Goal: Task Accomplishment & Management: Complete application form

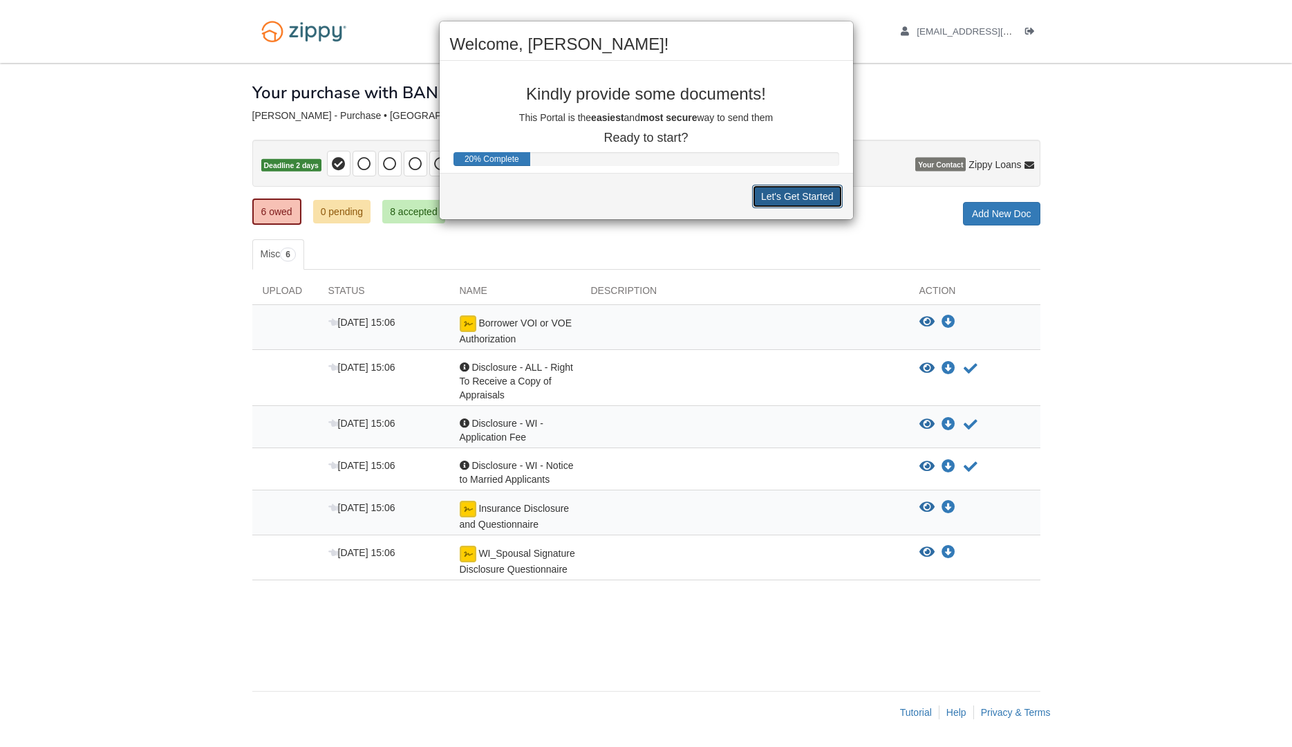
click at [800, 191] on button "Let's Get Started" at bounding box center [797, 197] width 91 height 24
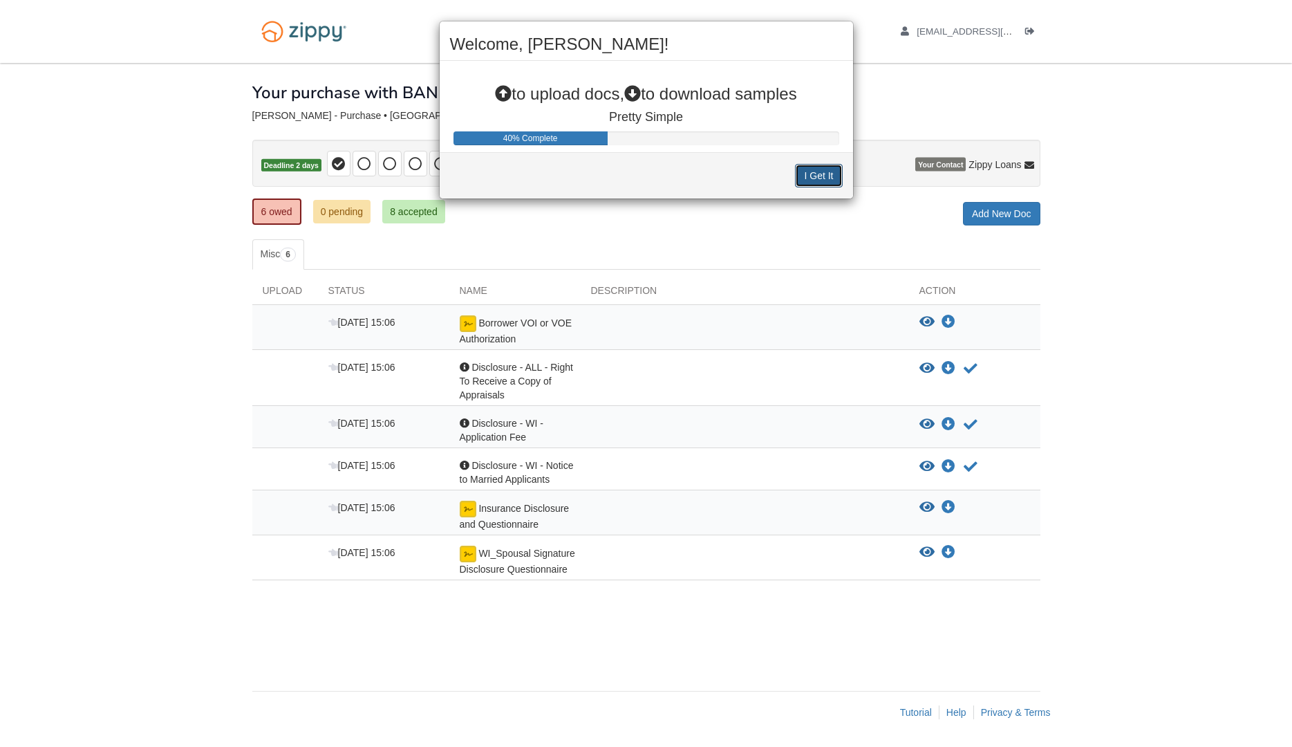
click at [829, 176] on button "I Get It" at bounding box center [818, 176] width 47 height 24
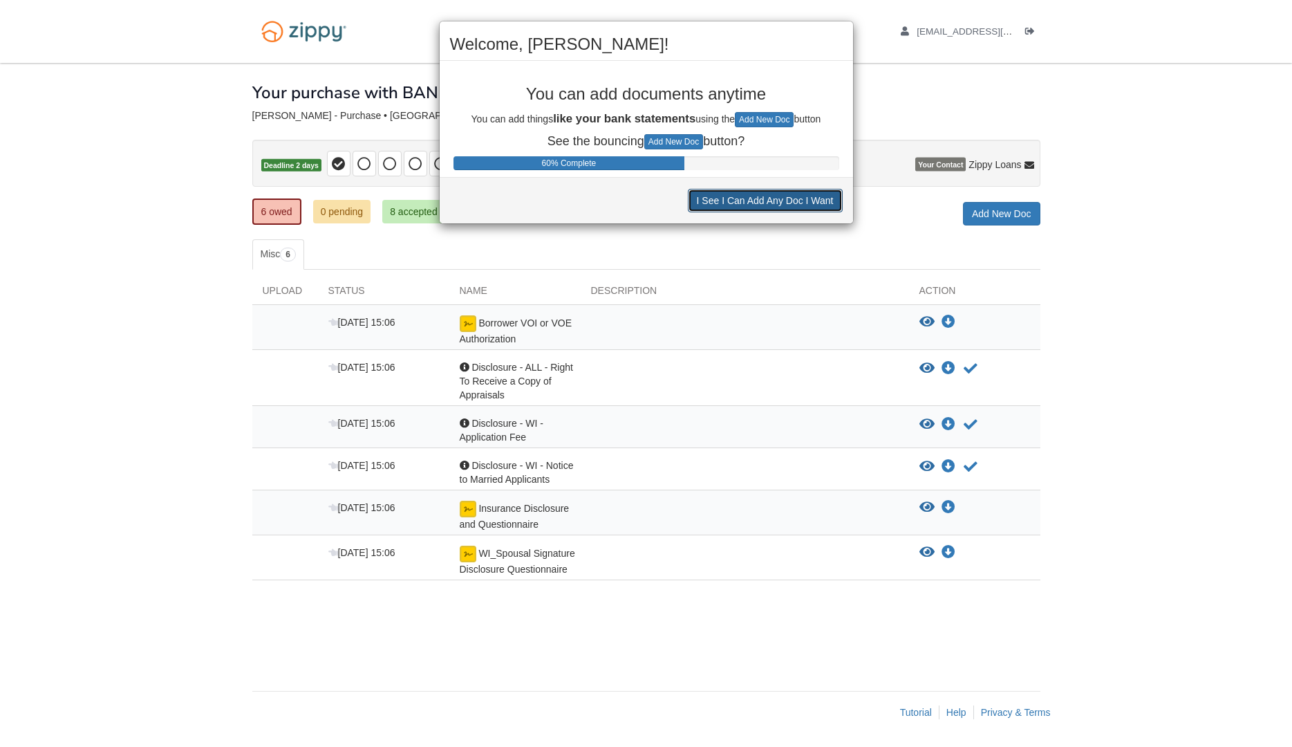
click at [825, 205] on button "I See I Can Add Any Doc I Want" at bounding box center [765, 201] width 155 height 24
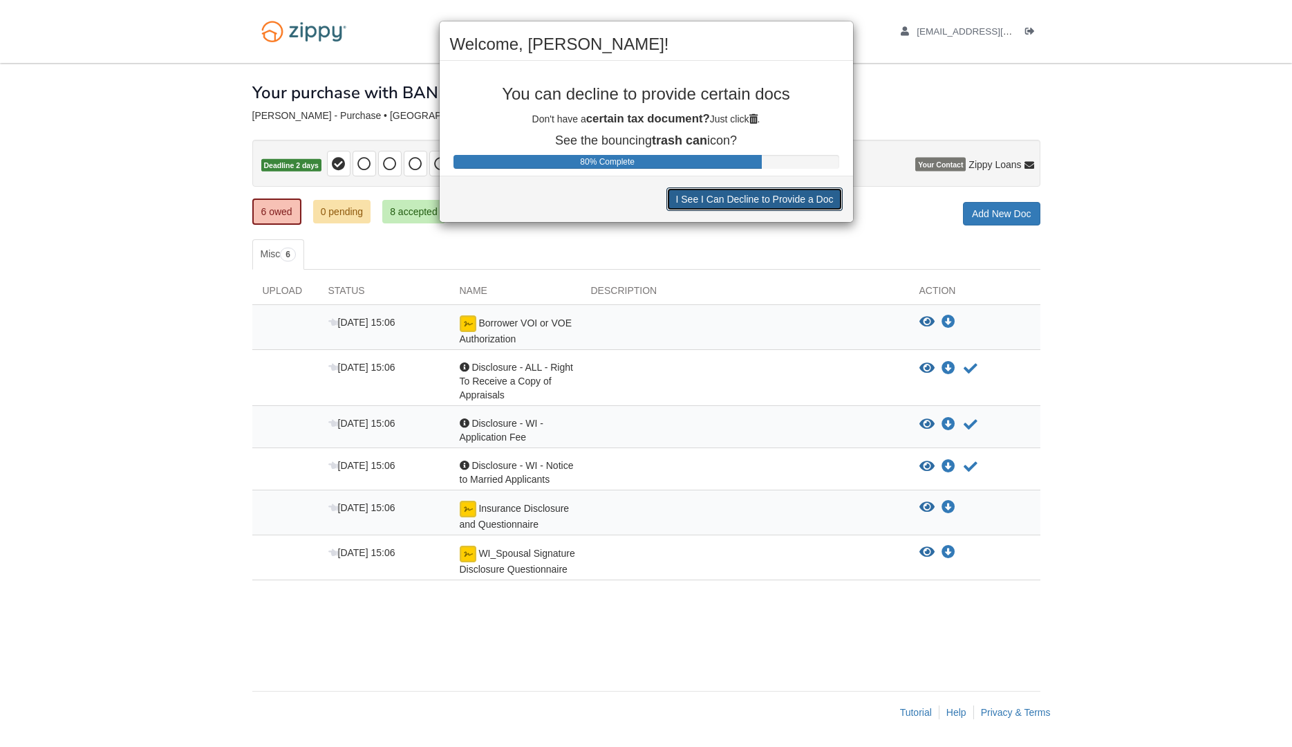
drag, startPoint x: 787, startPoint y: 194, endPoint x: 782, endPoint y: 189, distance: 7.3
click at [787, 195] on button "I See I Can Decline to Provide a Doc" at bounding box center [754, 199] width 176 height 24
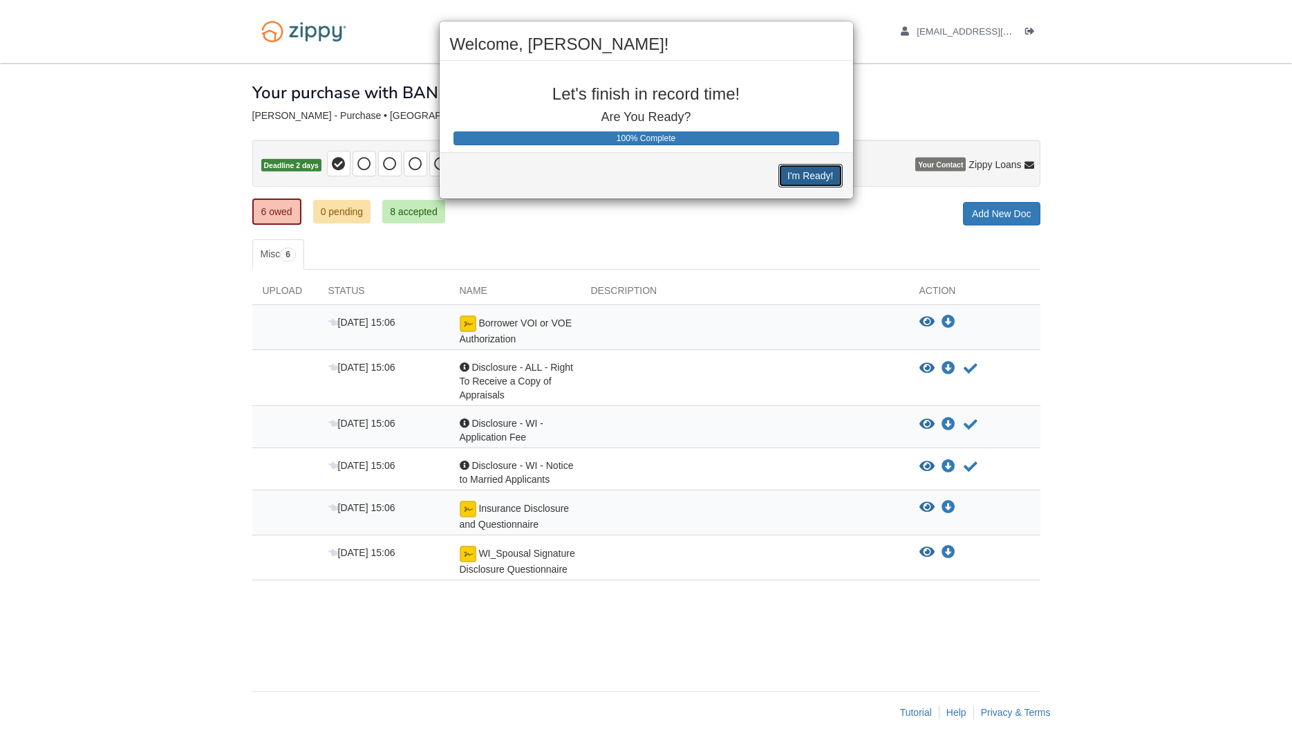
drag, startPoint x: 820, startPoint y: 180, endPoint x: 801, endPoint y: 180, distance: 18.7
click at [821, 183] on button "I'm Ready!" at bounding box center [810, 176] width 64 height 24
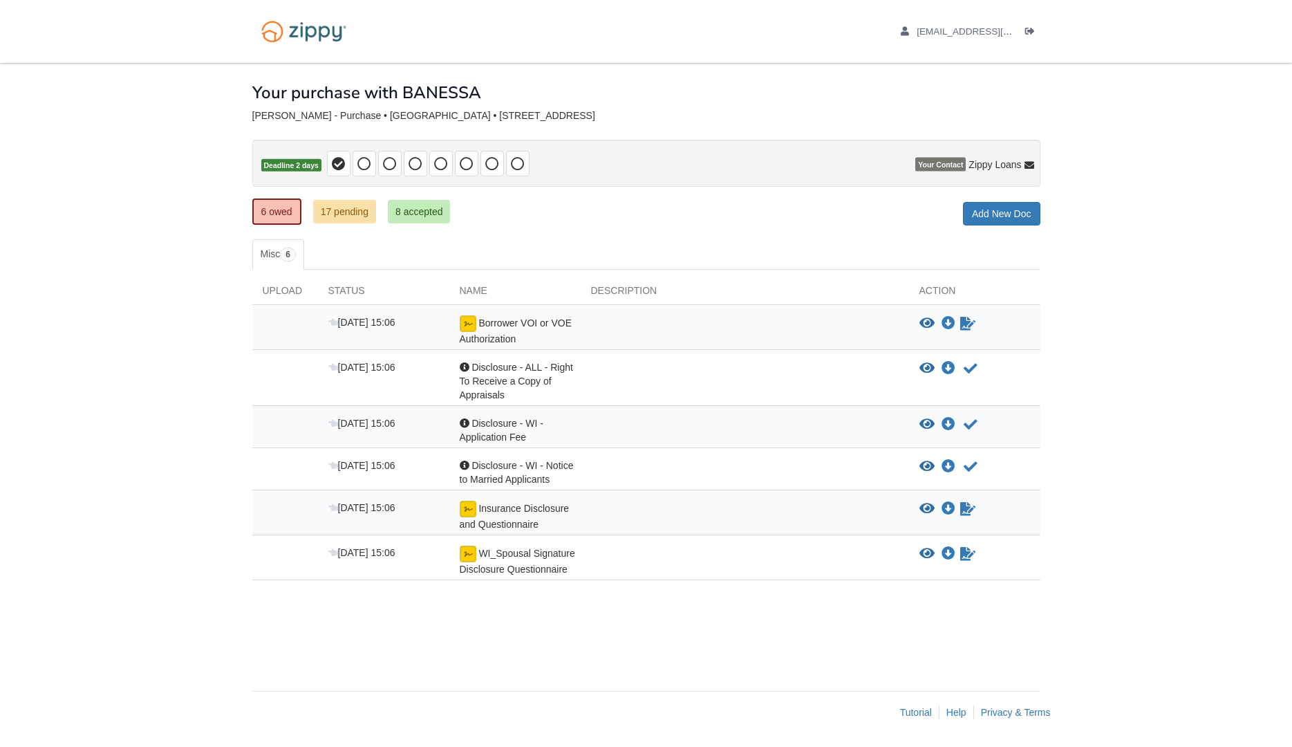
click at [592, 335] on div at bounding box center [745, 330] width 328 height 30
click at [949, 327] on icon "Download Borrower VOI or VOE Authorization" at bounding box center [949, 324] width 14 height 14
click at [968, 321] on icon "Sign Form" at bounding box center [967, 324] width 15 height 14
click at [969, 507] on icon "Waiting for your co-borrower to e-sign" at bounding box center [967, 509] width 15 height 14
click at [966, 517] on div "View blank/sample document View blank/sample document Download file/sample doc …" at bounding box center [974, 516] width 131 height 30
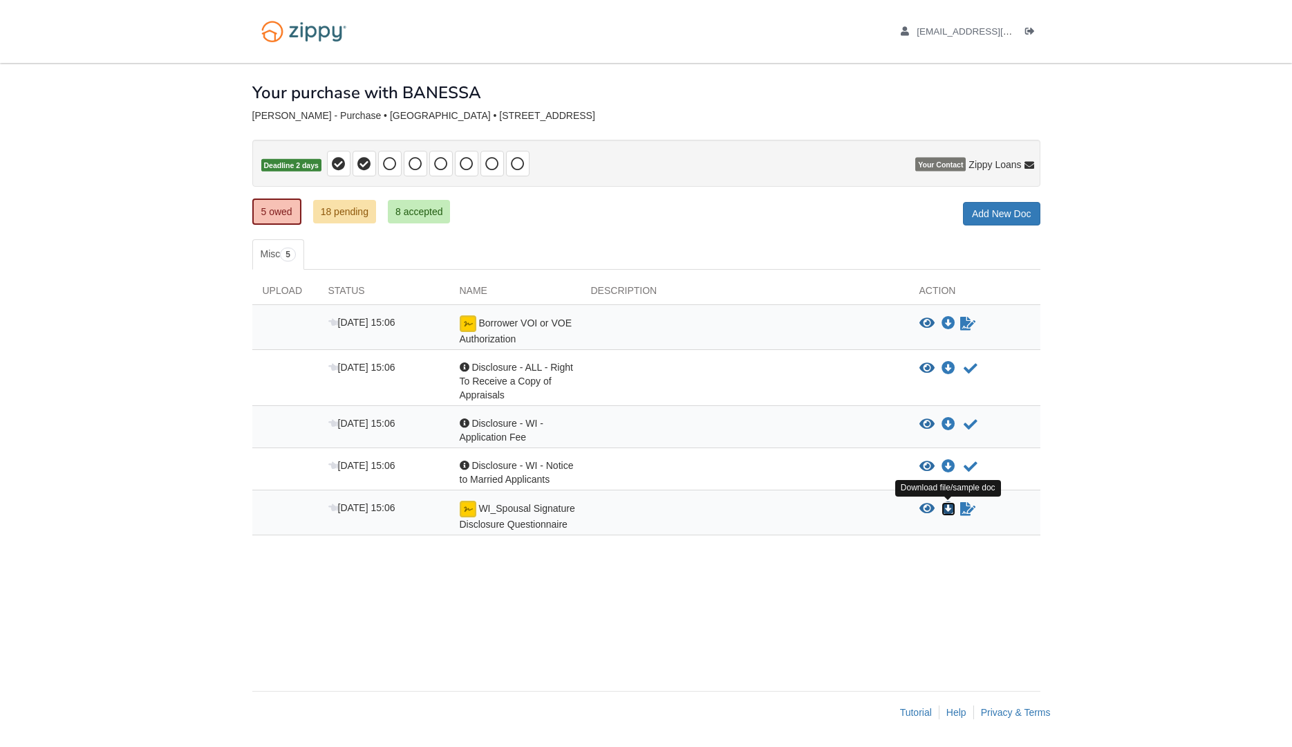
click at [947, 506] on icon "Download WI_Spousal Signature Disclosure Questionnaire" at bounding box center [949, 509] width 14 height 14
click at [952, 328] on icon "Download Borrower VOI or VOE Authorization" at bounding box center [949, 324] width 14 height 14
